Goal: Task Accomplishment & Management: Manage account settings

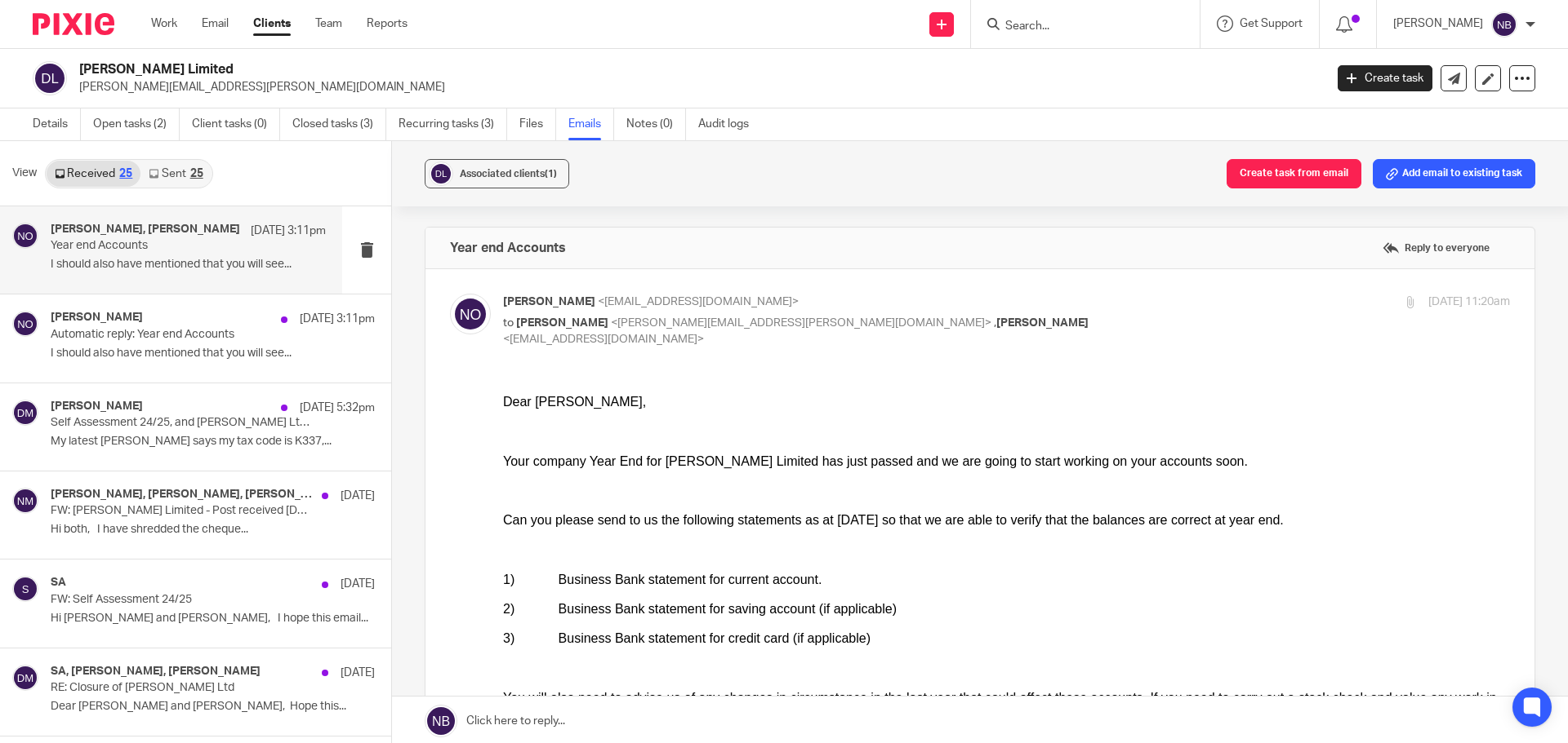
scroll to position [816, 0]
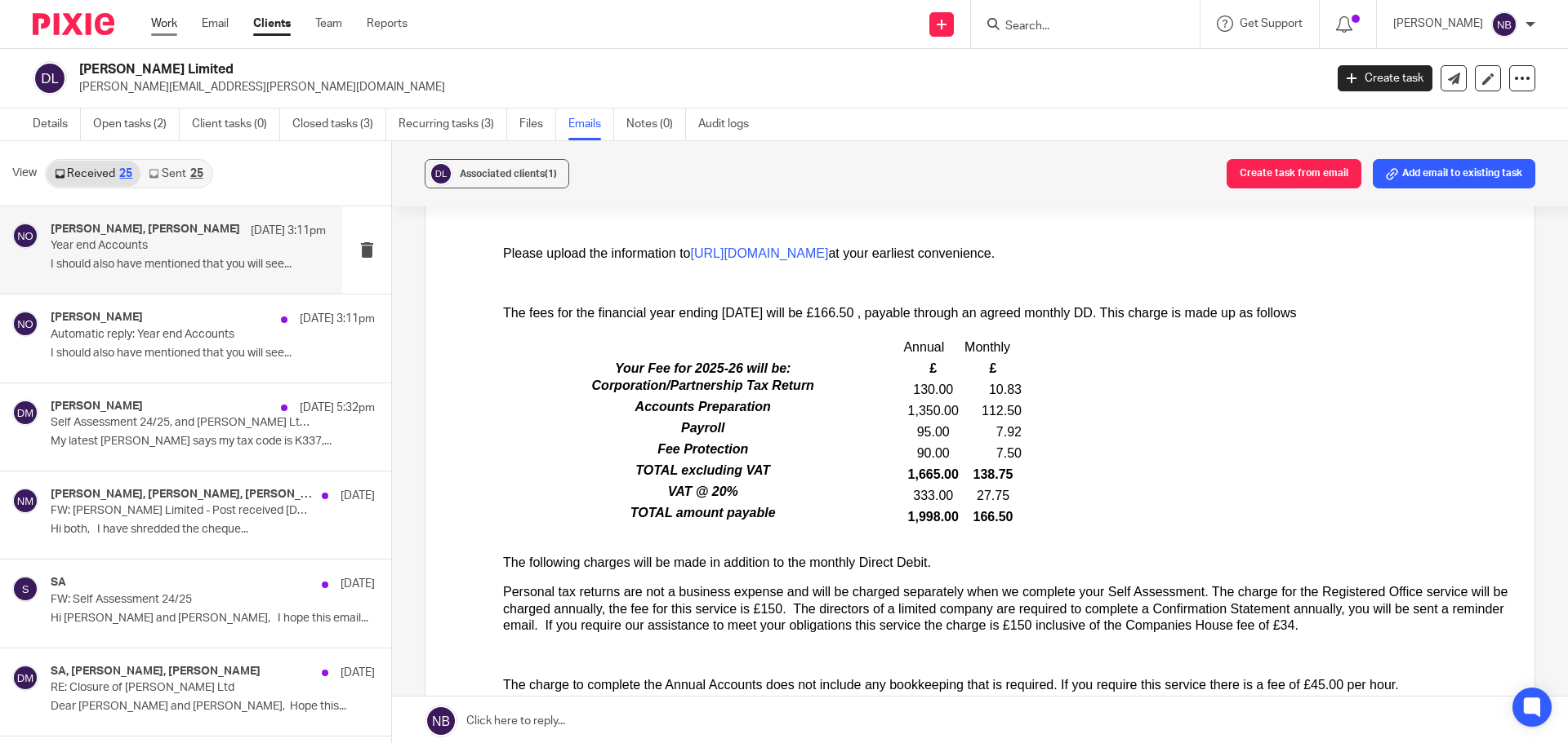
click at [172, 20] on link "Work" at bounding box center [164, 24] width 26 height 17
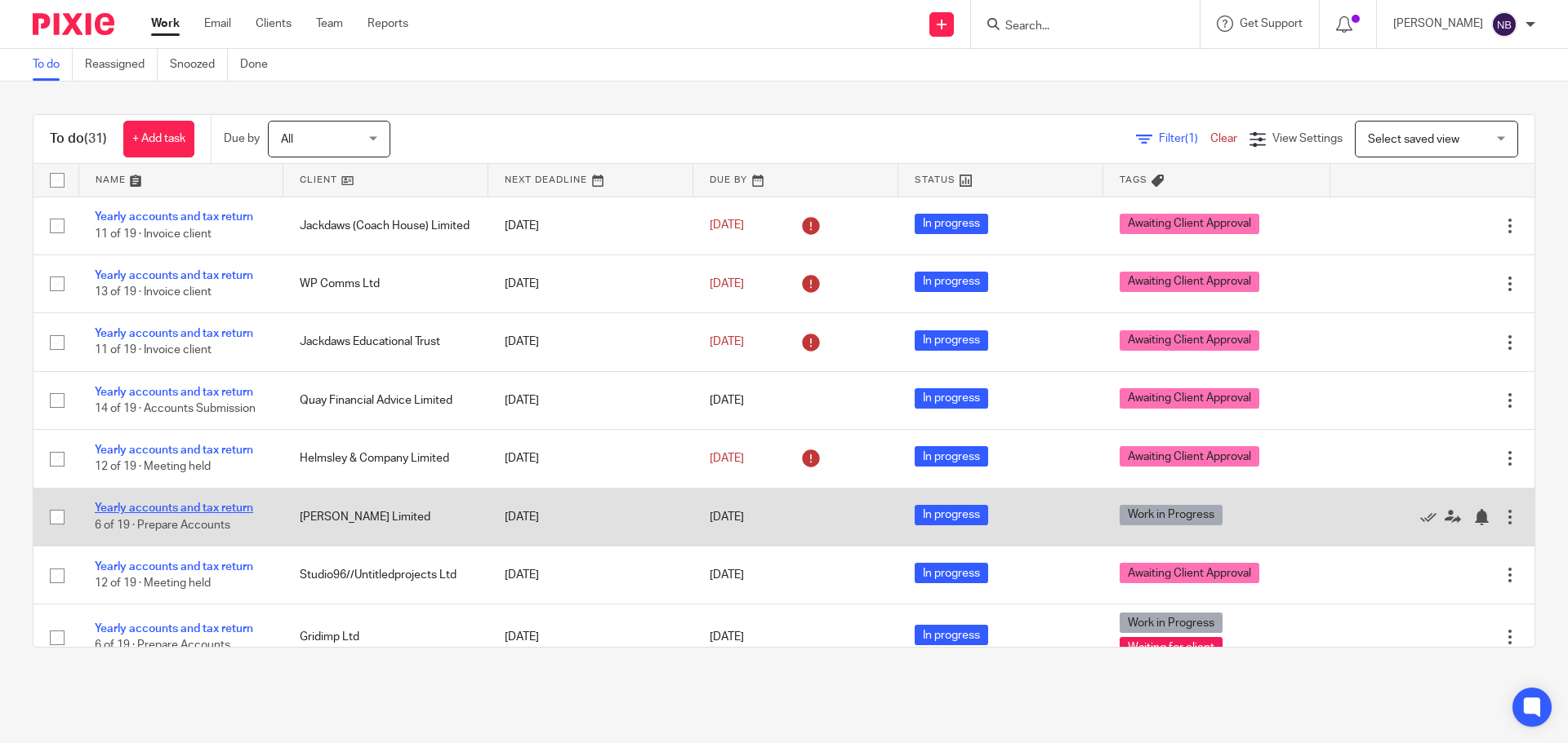
click at [225, 507] on link "Yearly accounts and tax return" at bounding box center [174, 508] width 158 height 11
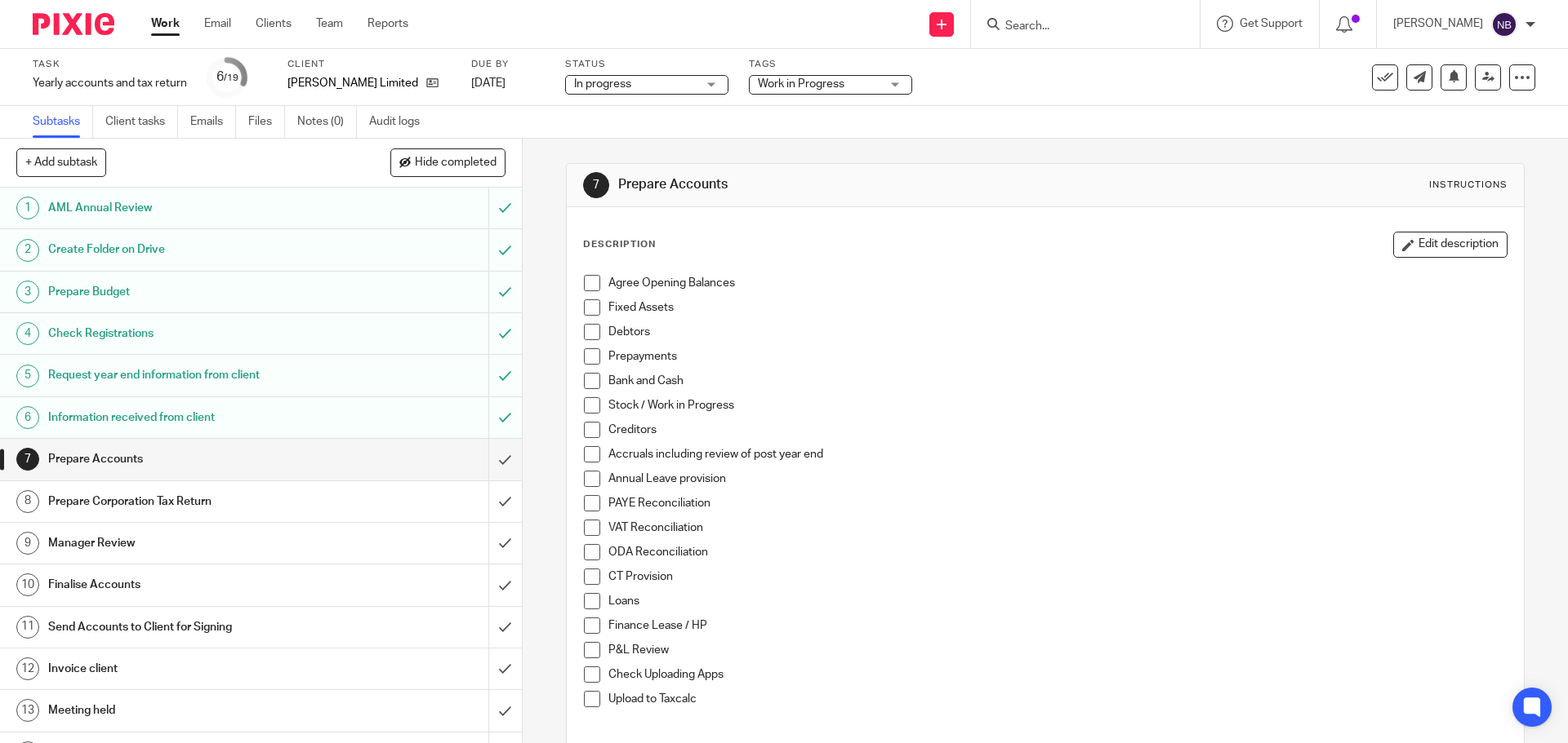
drag, startPoint x: 820, startPoint y: 90, endPoint x: 822, endPoint y: 155, distance: 65.0
click at [820, 89] on span "Work in Progress" at bounding box center [818, 84] width 122 height 17
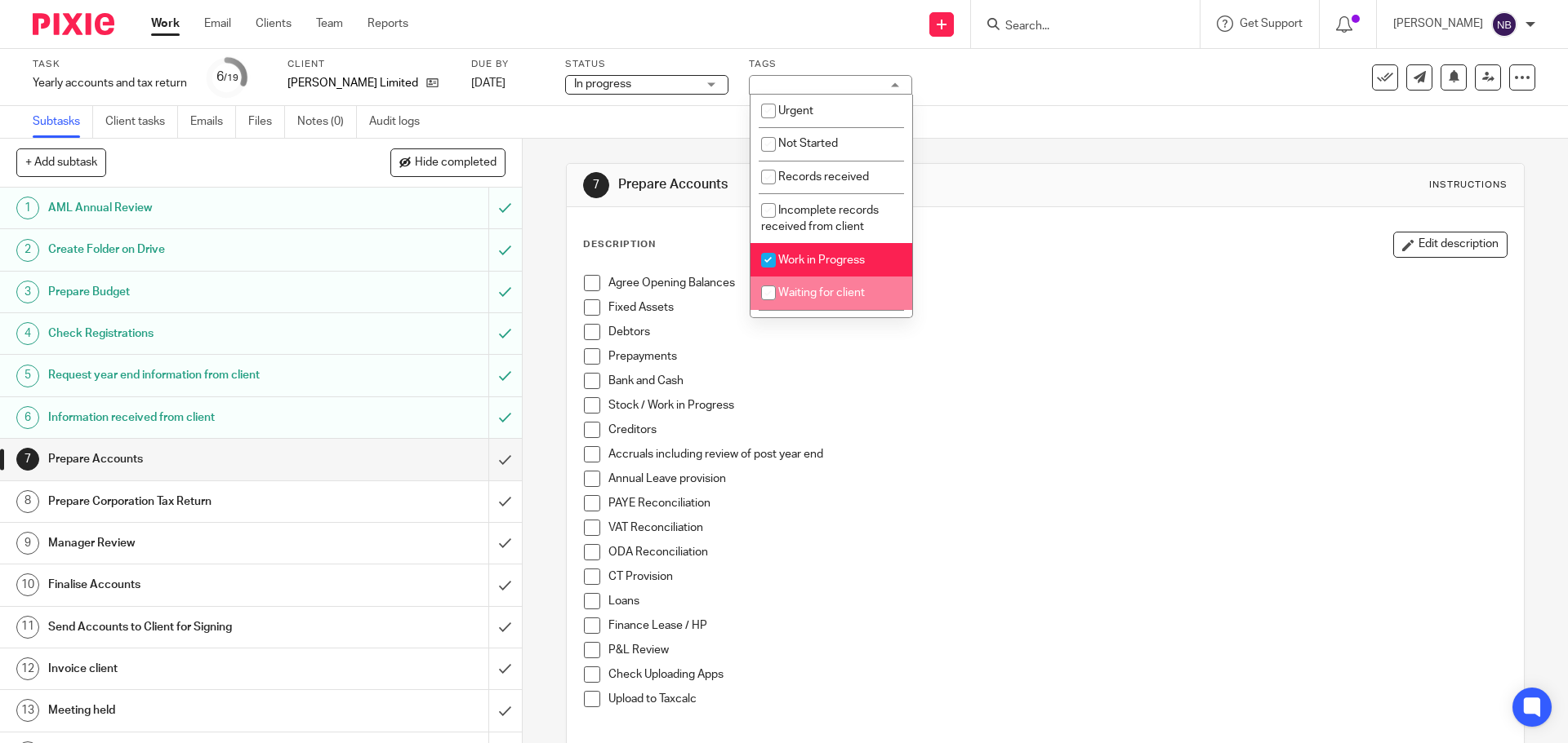
click at [783, 298] on input "checkbox" at bounding box center [768, 292] width 31 height 31
checkbox input "true"
click at [175, 24] on link "Work" at bounding box center [165, 24] width 29 height 17
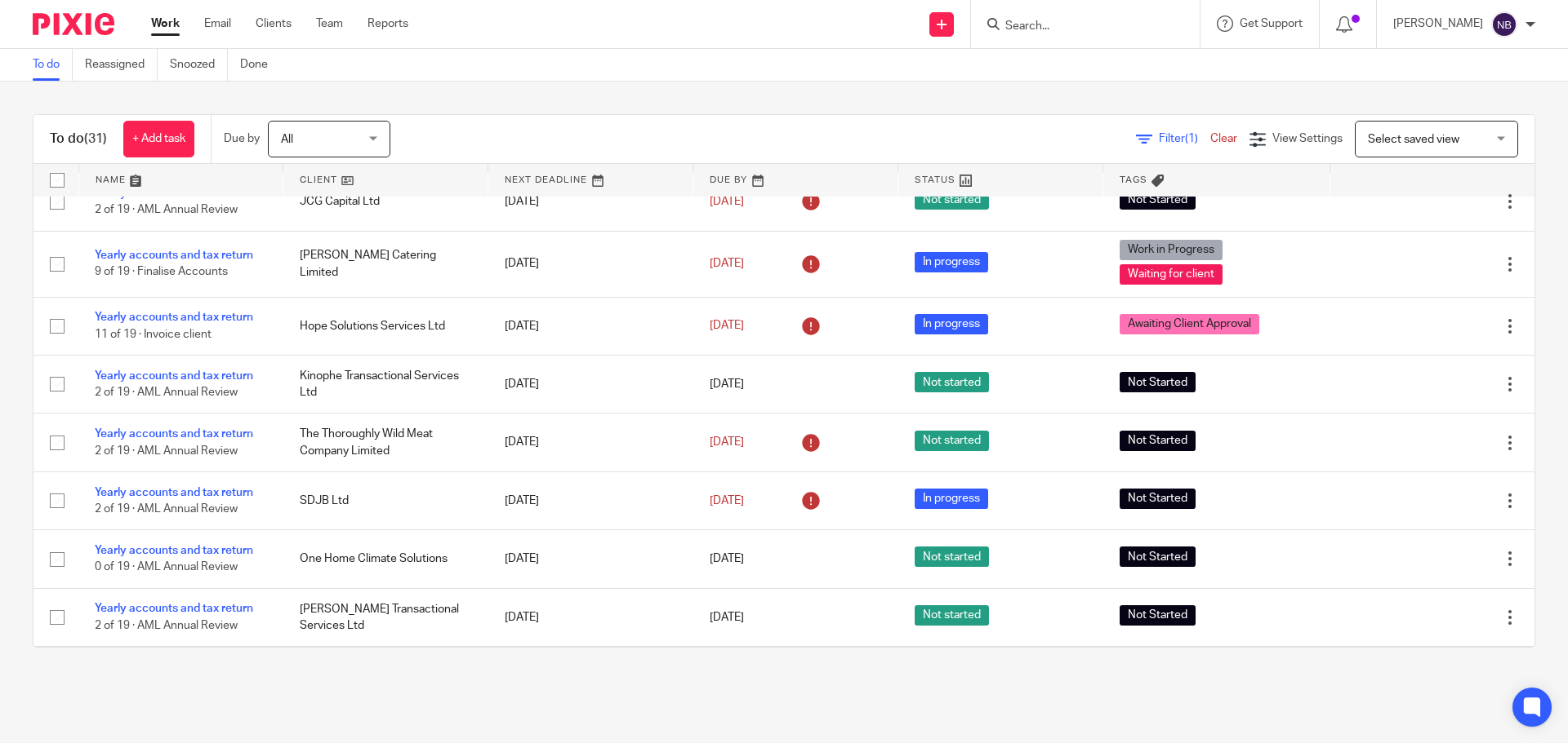
scroll to position [1455, 0]
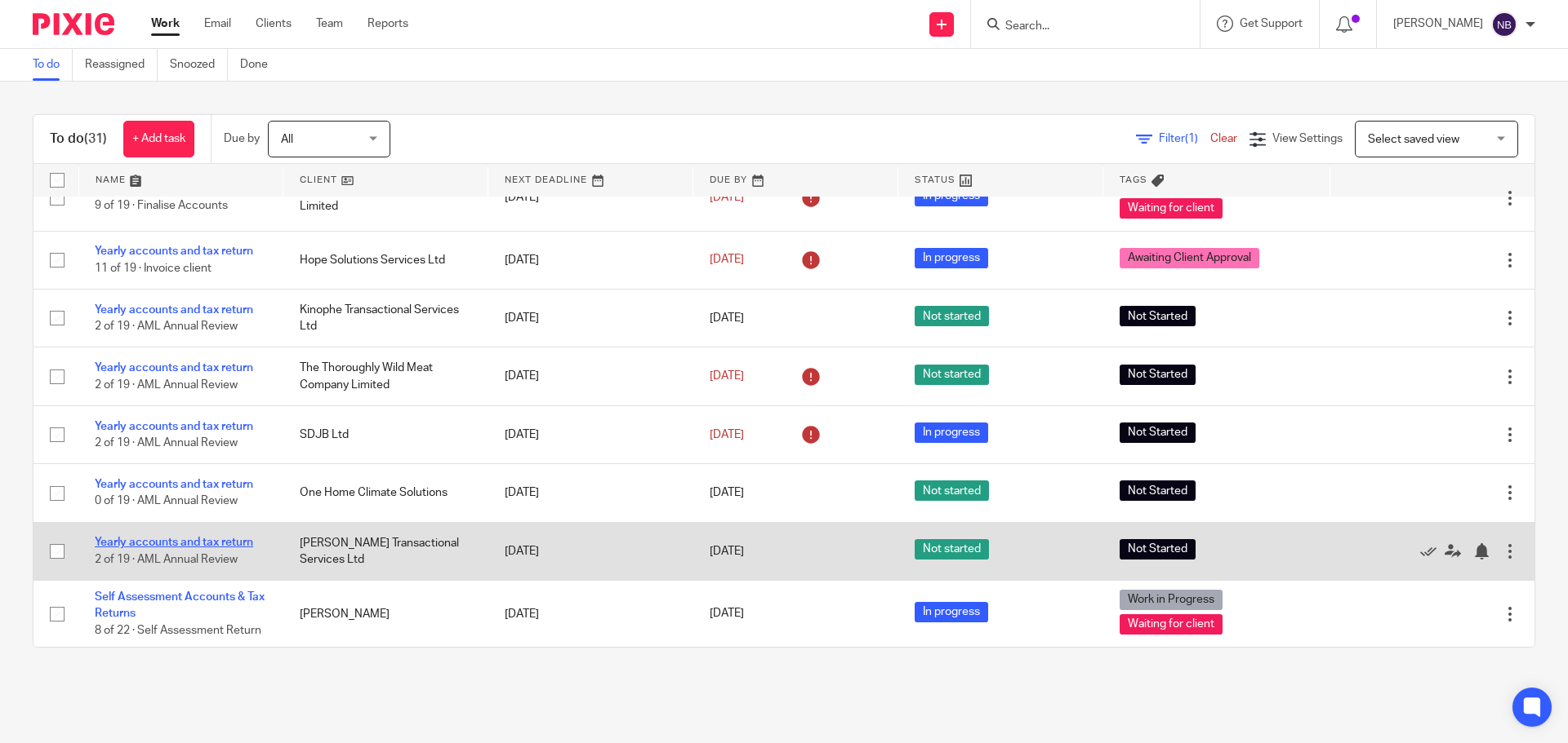
click at [216, 542] on link "Yearly accounts and tax return" at bounding box center [174, 543] width 158 height 11
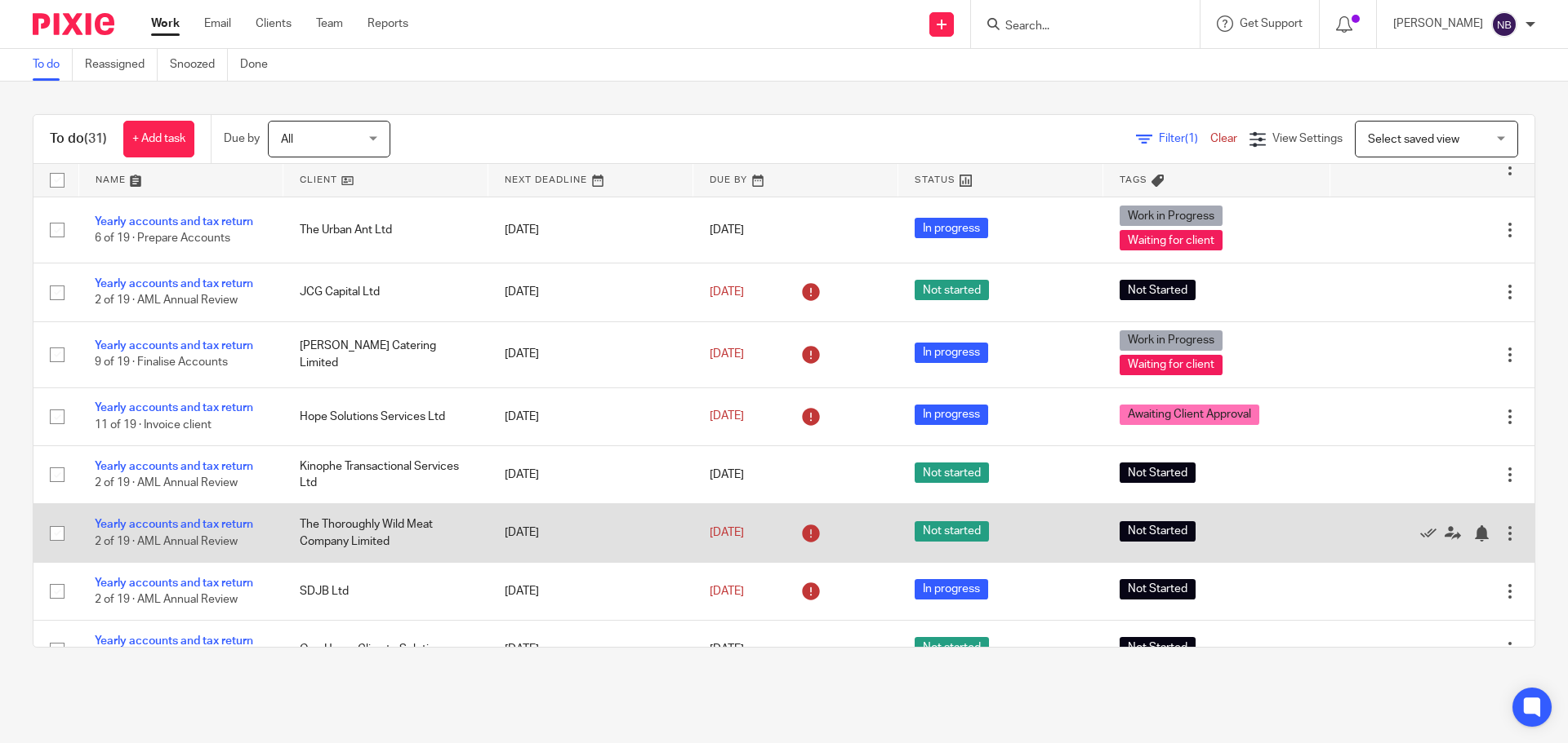
scroll to position [1291, 0]
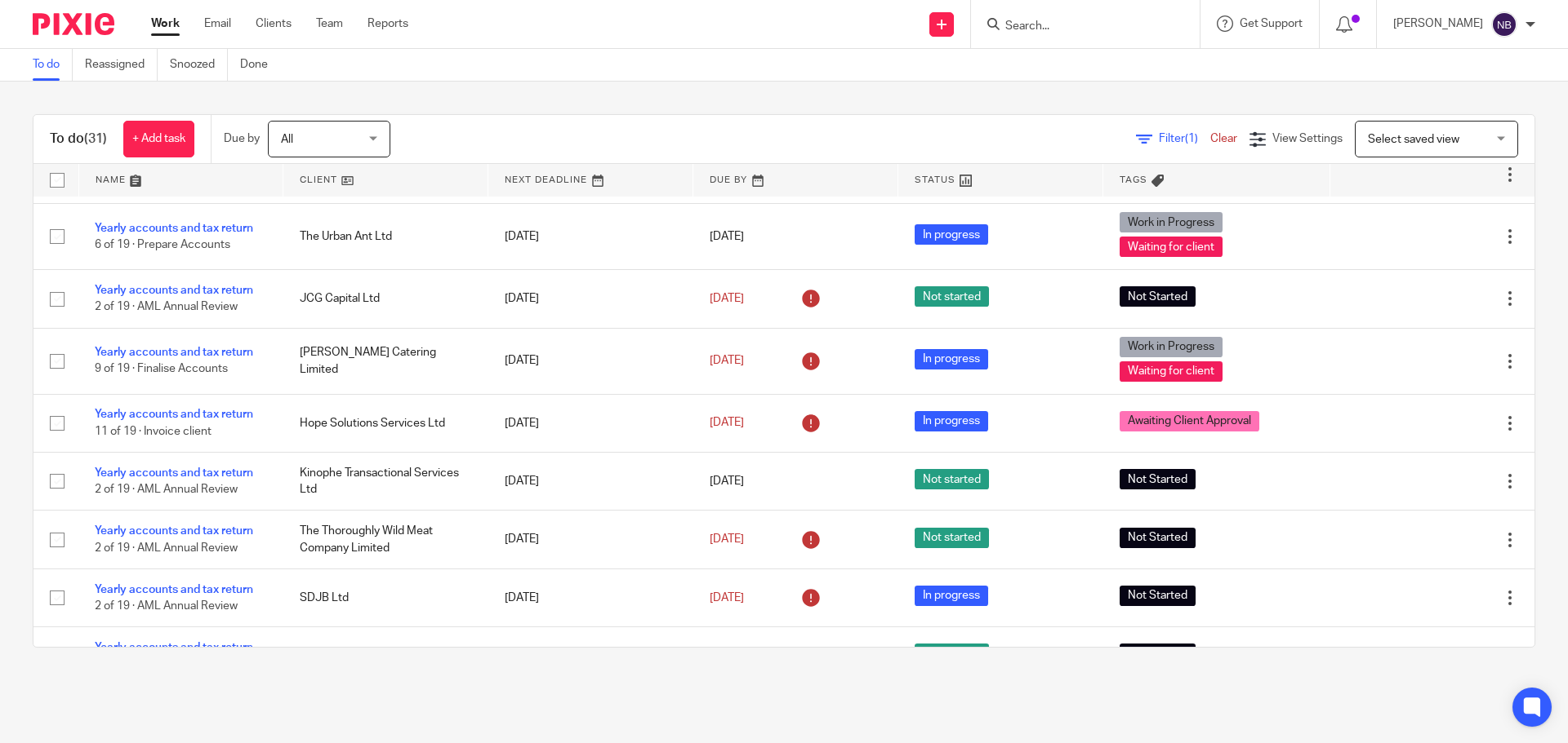
click at [1040, 25] on input "Search" at bounding box center [1077, 27] width 147 height 15
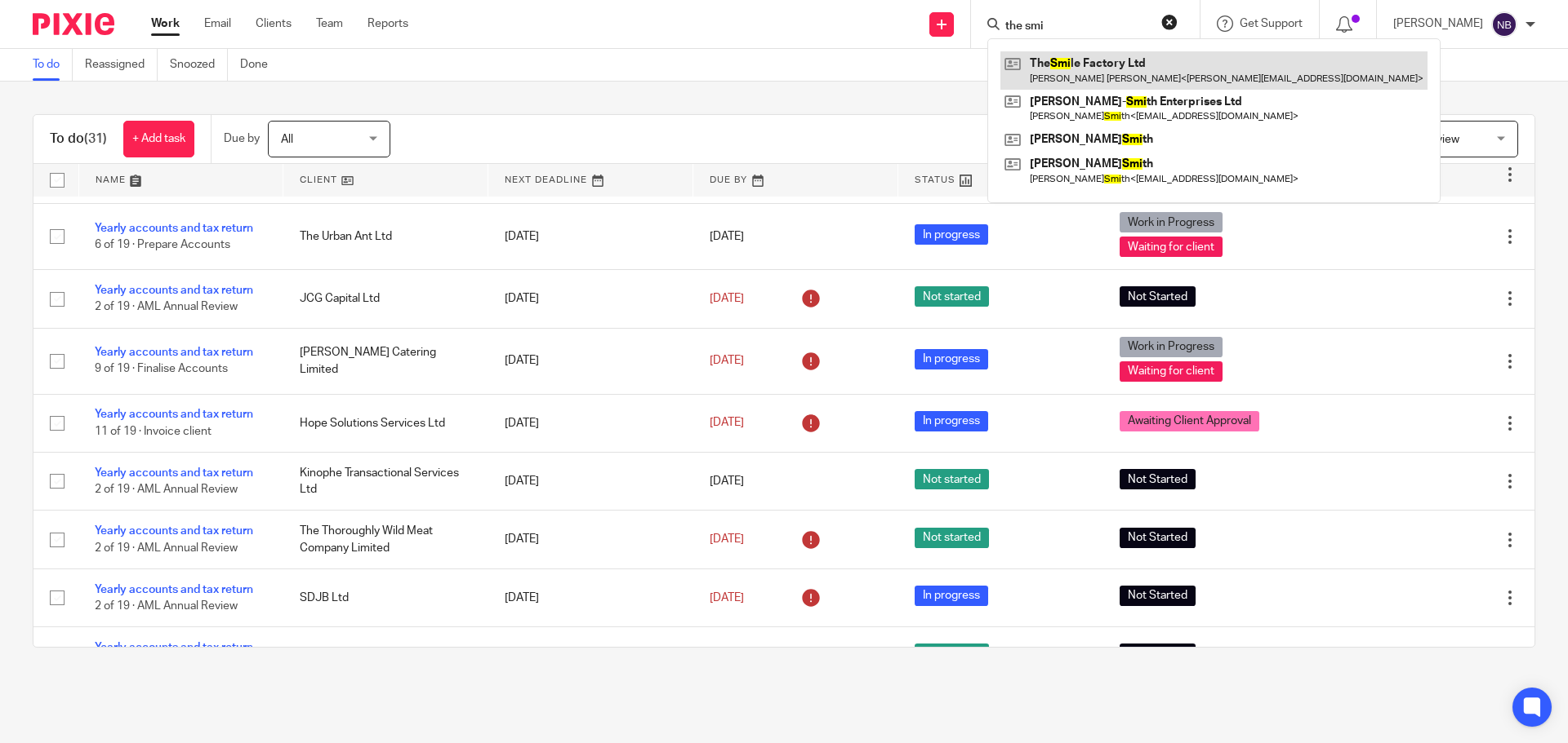
type input "the smi"
click at [1083, 75] on link at bounding box center [1214, 70] width 427 height 37
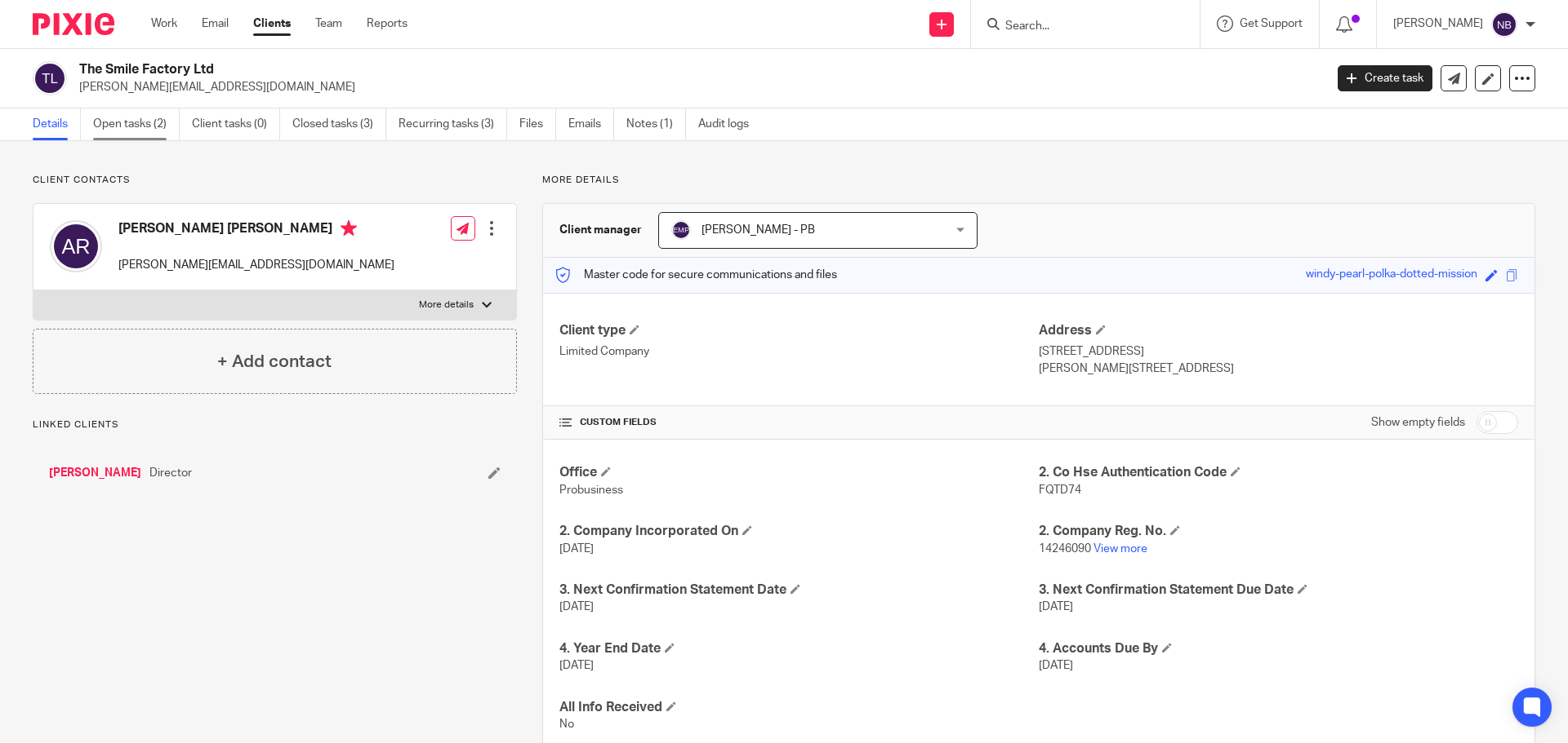
click at [143, 128] on link "Open tasks (2)" at bounding box center [136, 125] width 87 height 32
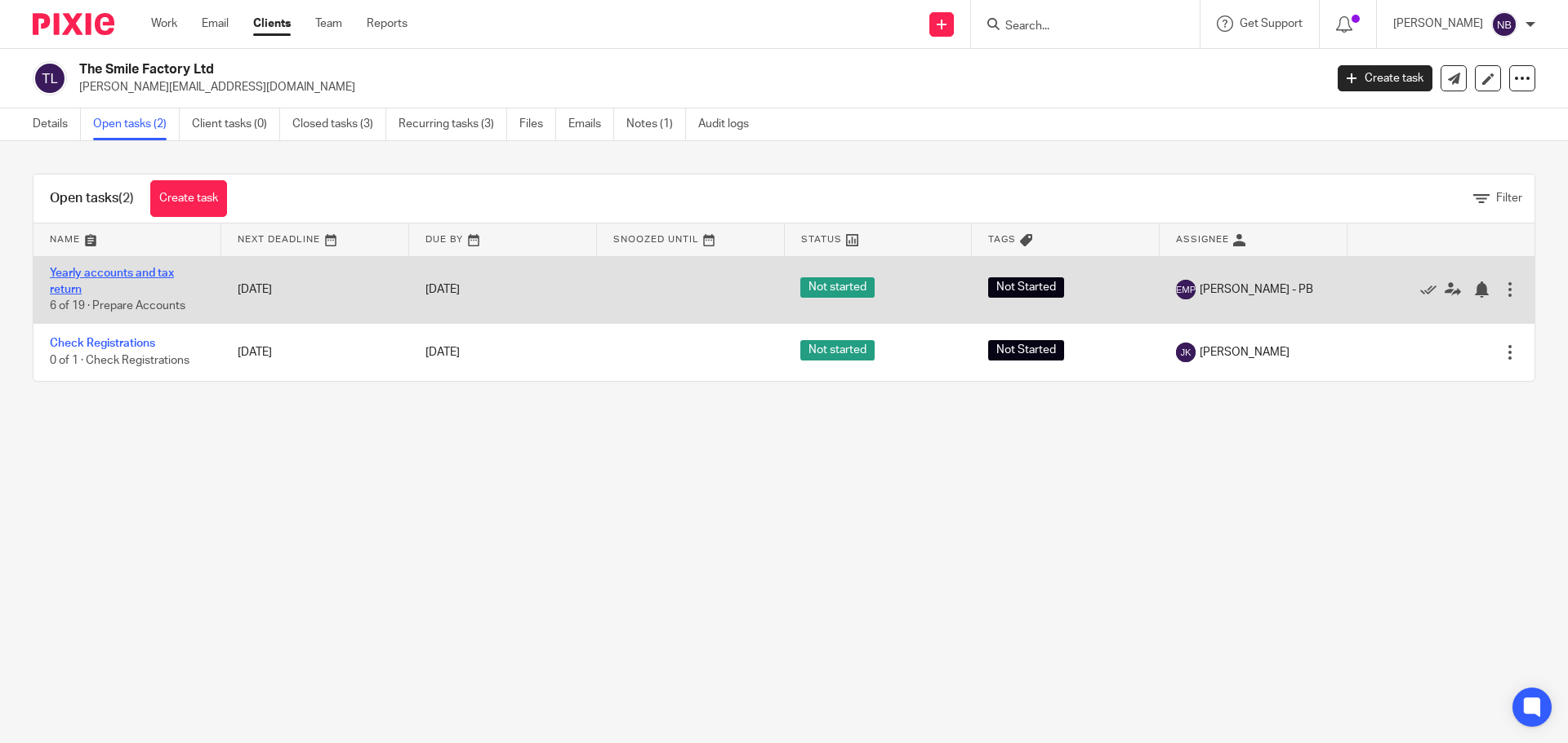
click at [68, 275] on link "Yearly accounts and tax return" at bounding box center [111, 281] width 124 height 28
click at [72, 270] on link "Yearly accounts and tax return" at bounding box center [111, 281] width 124 height 28
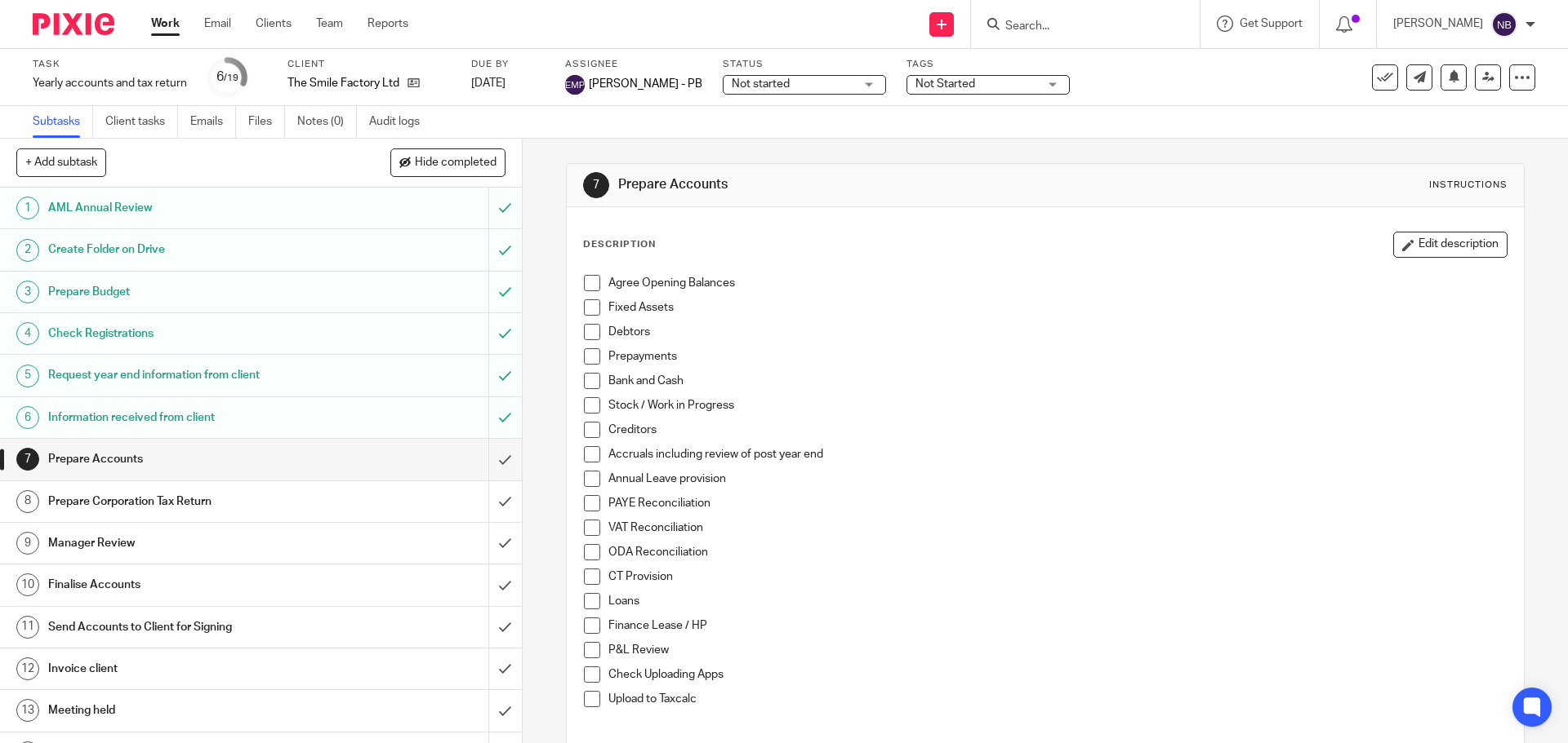
click at [257, 403] on link "6 Information received from client" at bounding box center [244, 418] width 488 height 41
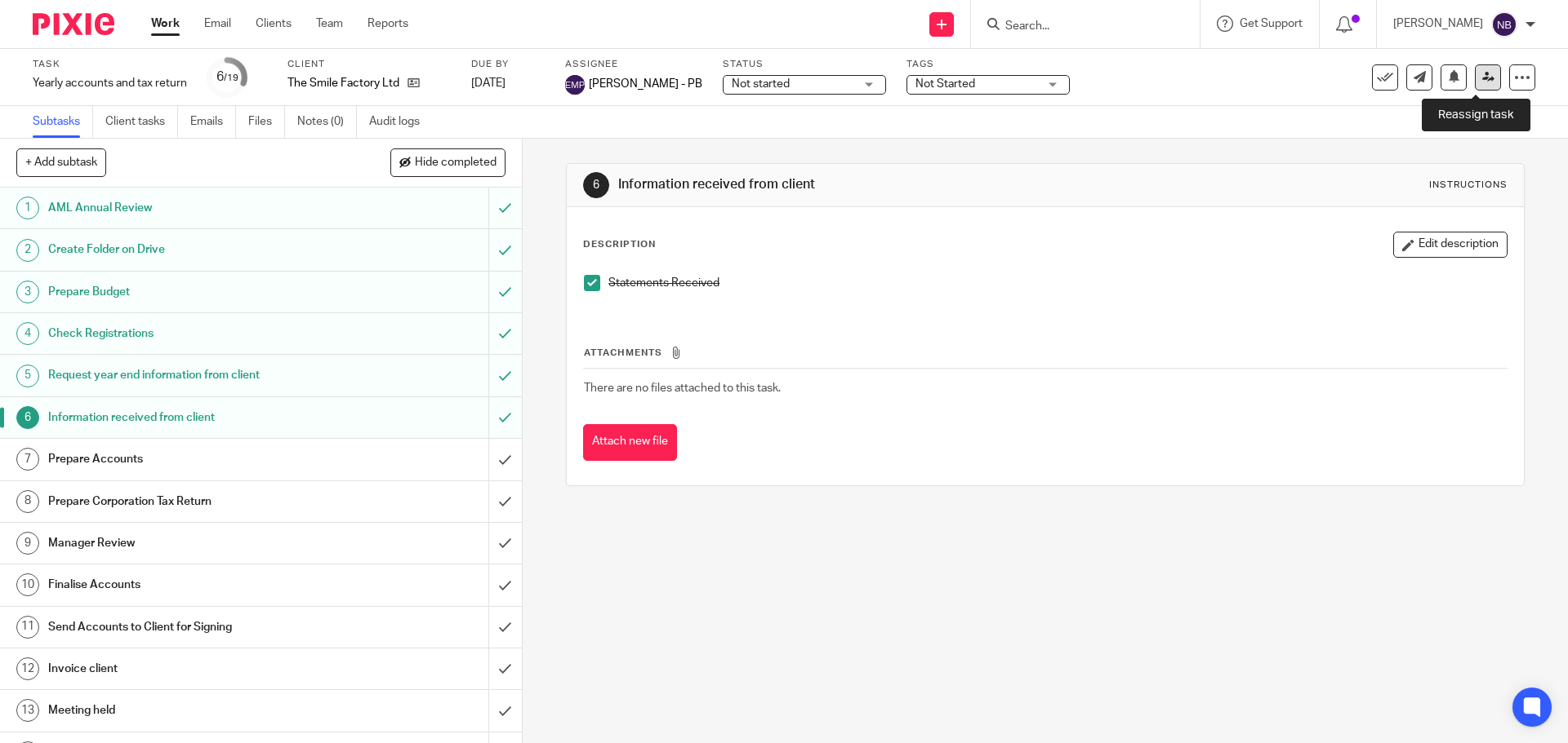
click at [1476, 84] on link at bounding box center [1488, 77] width 26 height 26
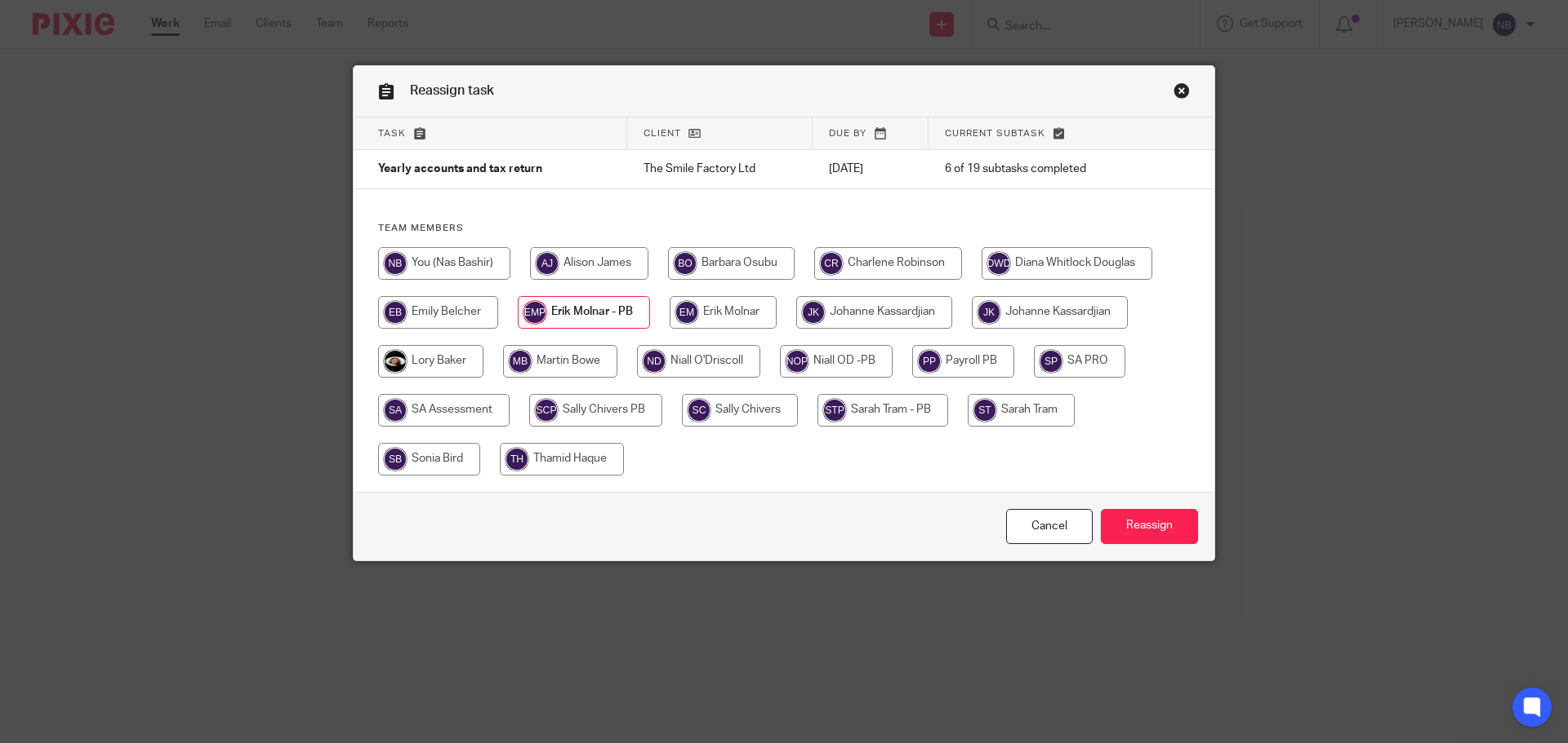
click at [471, 260] on input "radio" at bounding box center [444, 263] width 132 height 33
radio input "true"
click at [1140, 520] on input "Reassign" at bounding box center [1149, 527] width 97 height 35
